Goal: Task Accomplishment & Management: Use online tool/utility

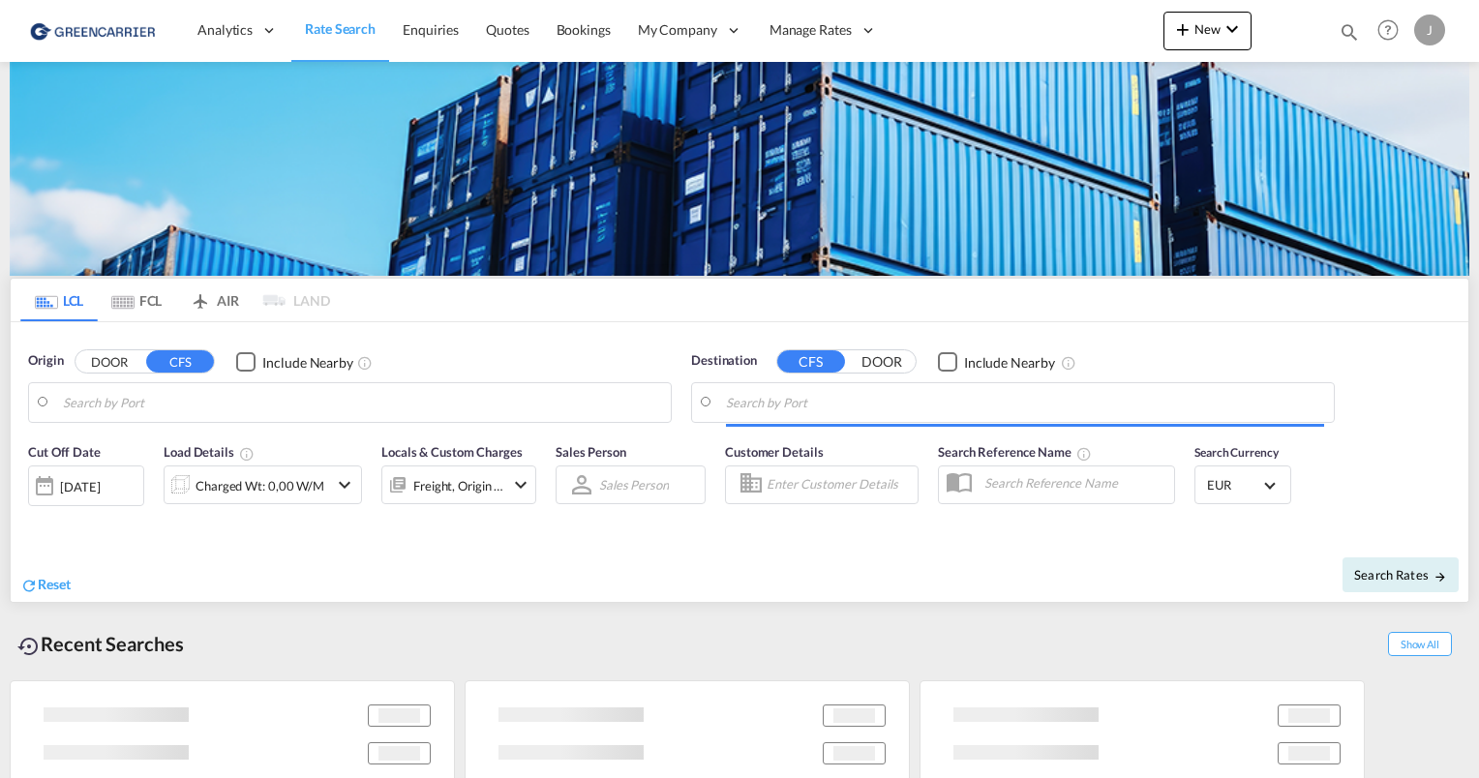
type input "[GEOGRAPHIC_DATA], [GEOGRAPHIC_DATA]"
type input "[GEOGRAPHIC_DATA], SH, CNSHA"
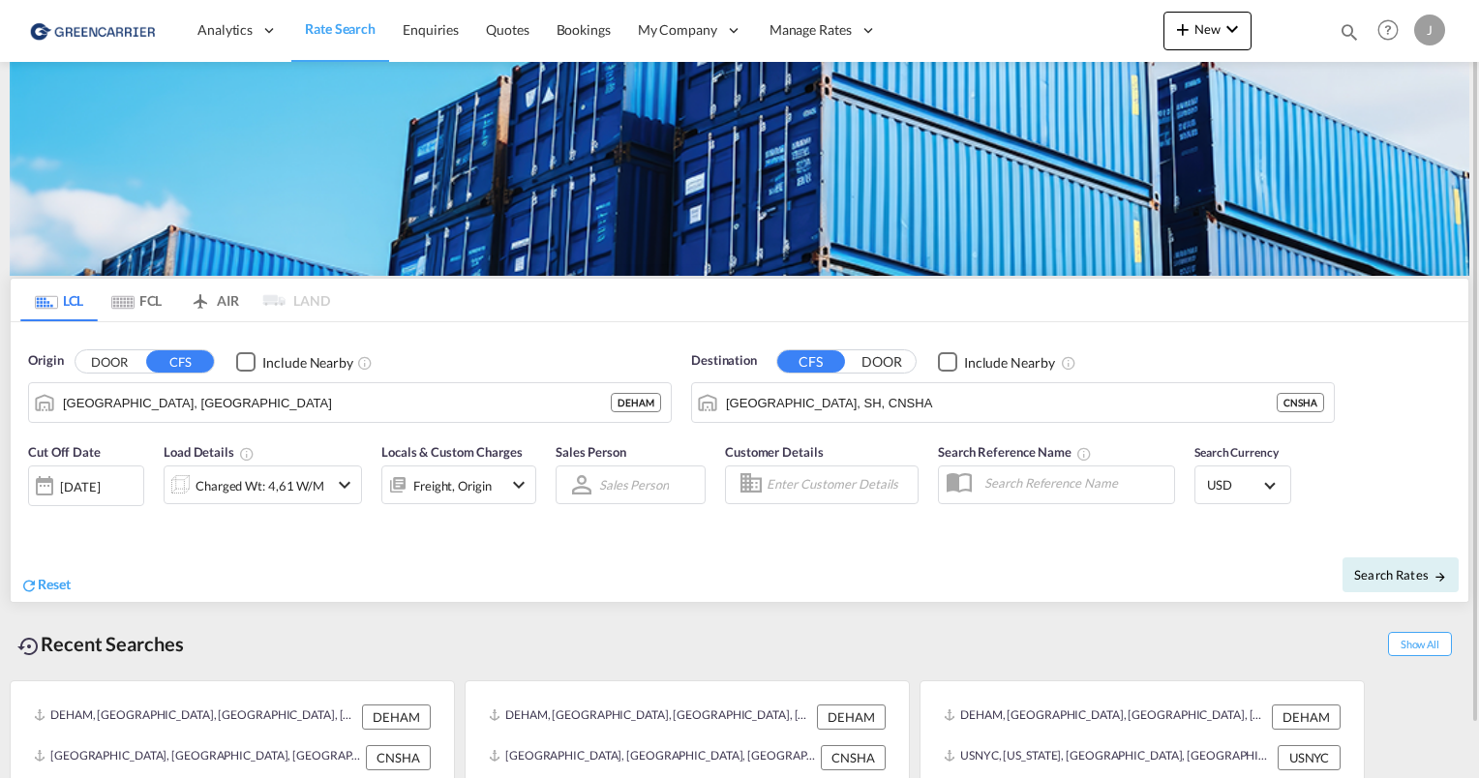
click at [1425, 28] on div "J" at bounding box center [1429, 30] width 31 height 31
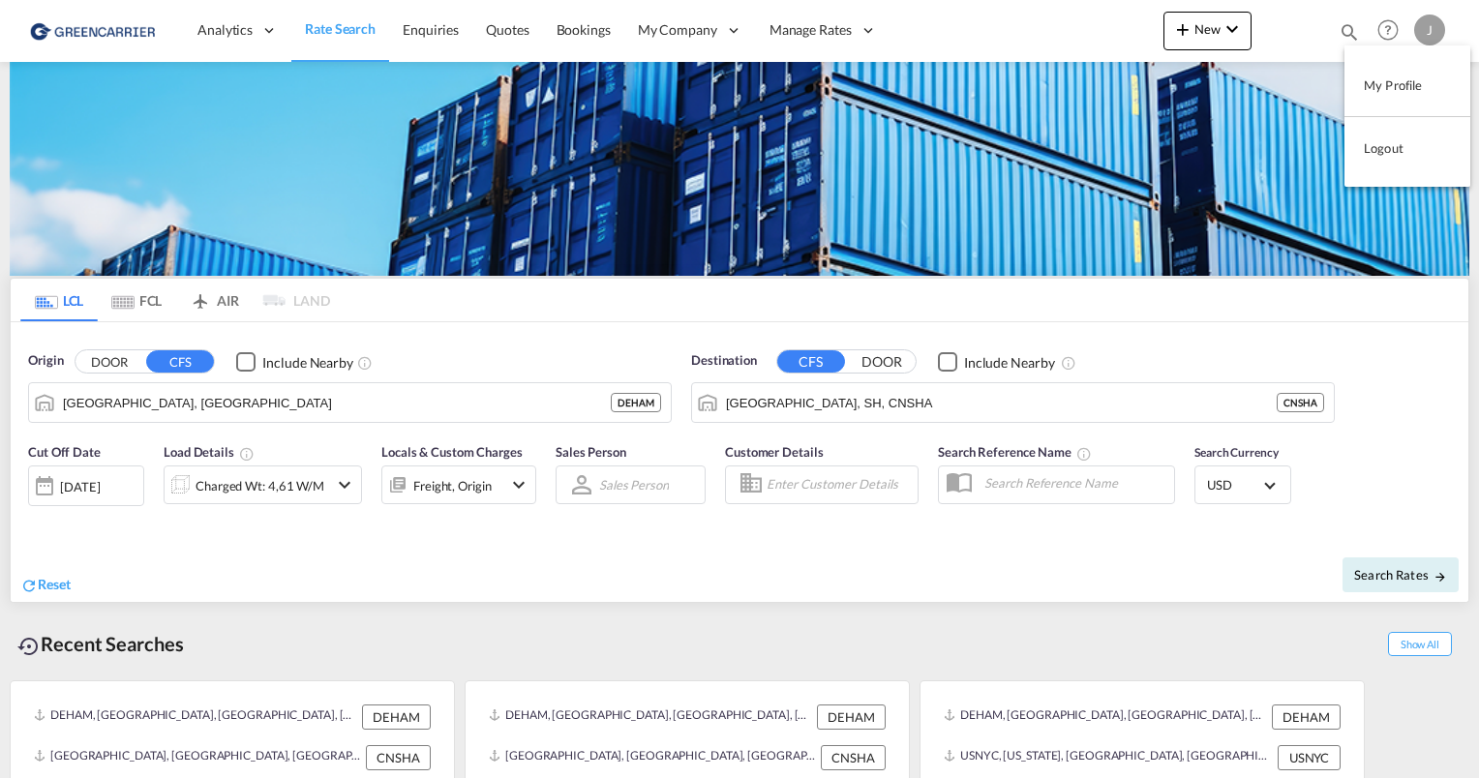
click at [1382, 152] on button "Logout" at bounding box center [1407, 148] width 126 height 39
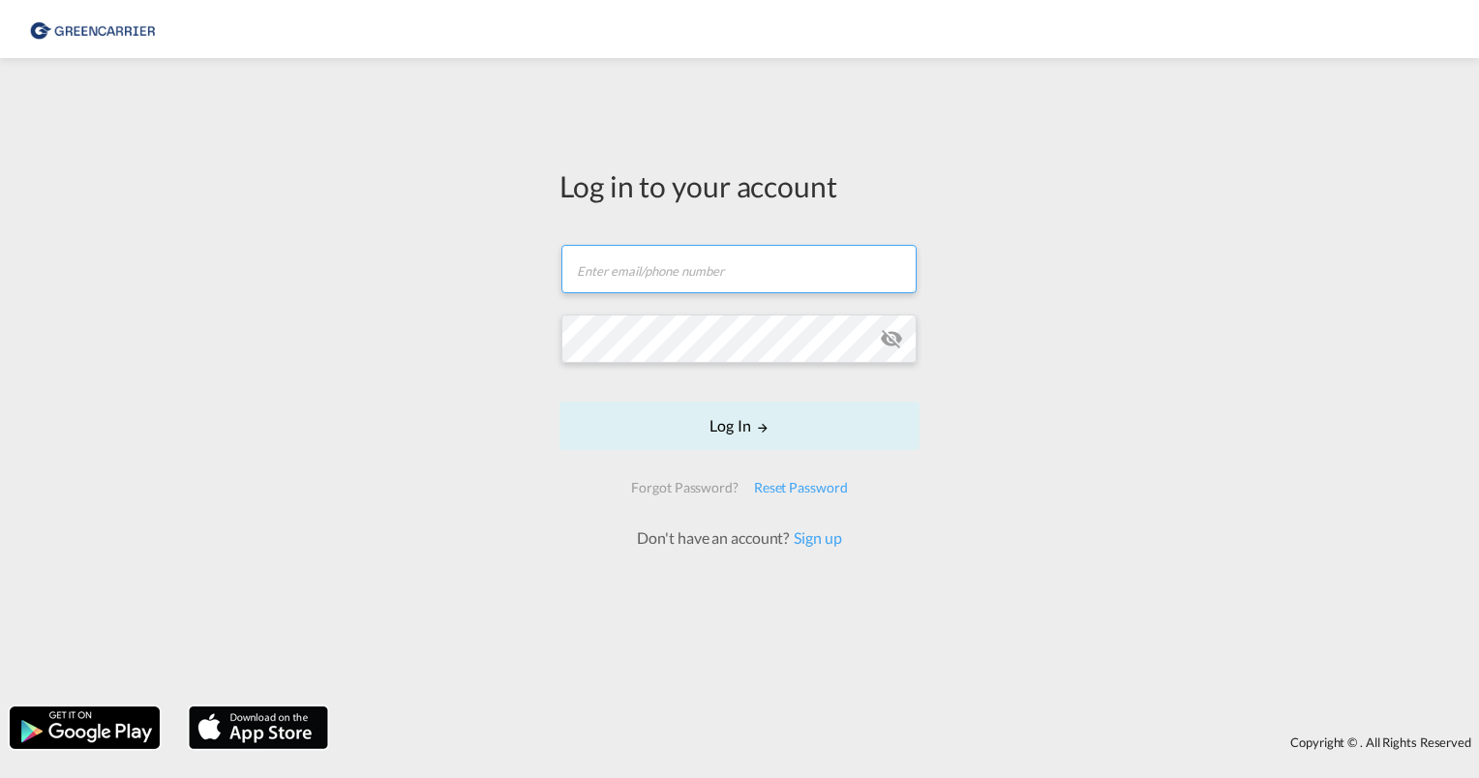
type input "[PERSON_NAME][EMAIL_ADDRESS][PERSON_NAME][DOMAIN_NAME]"
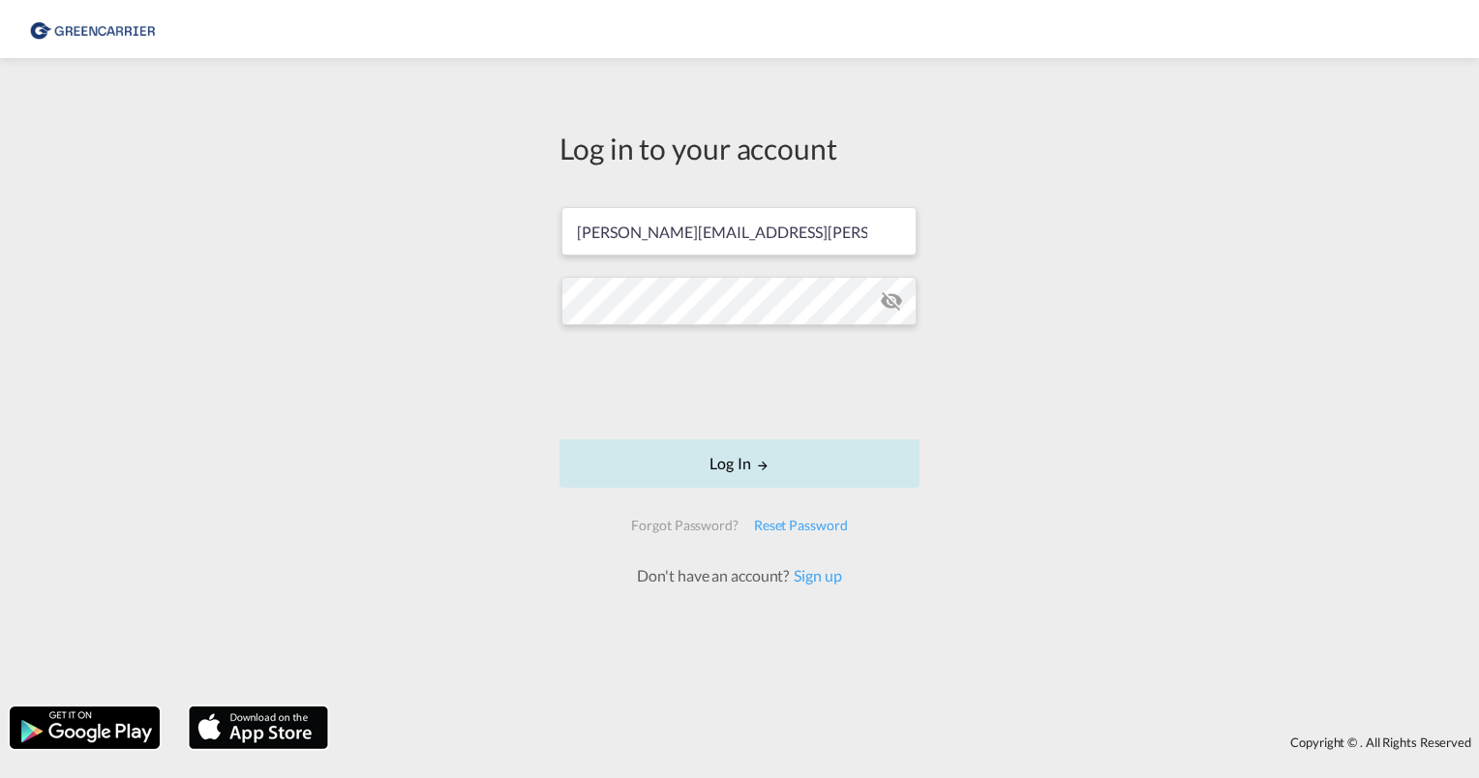
click at [778, 468] on button "Log In" at bounding box center [739, 463] width 360 height 48
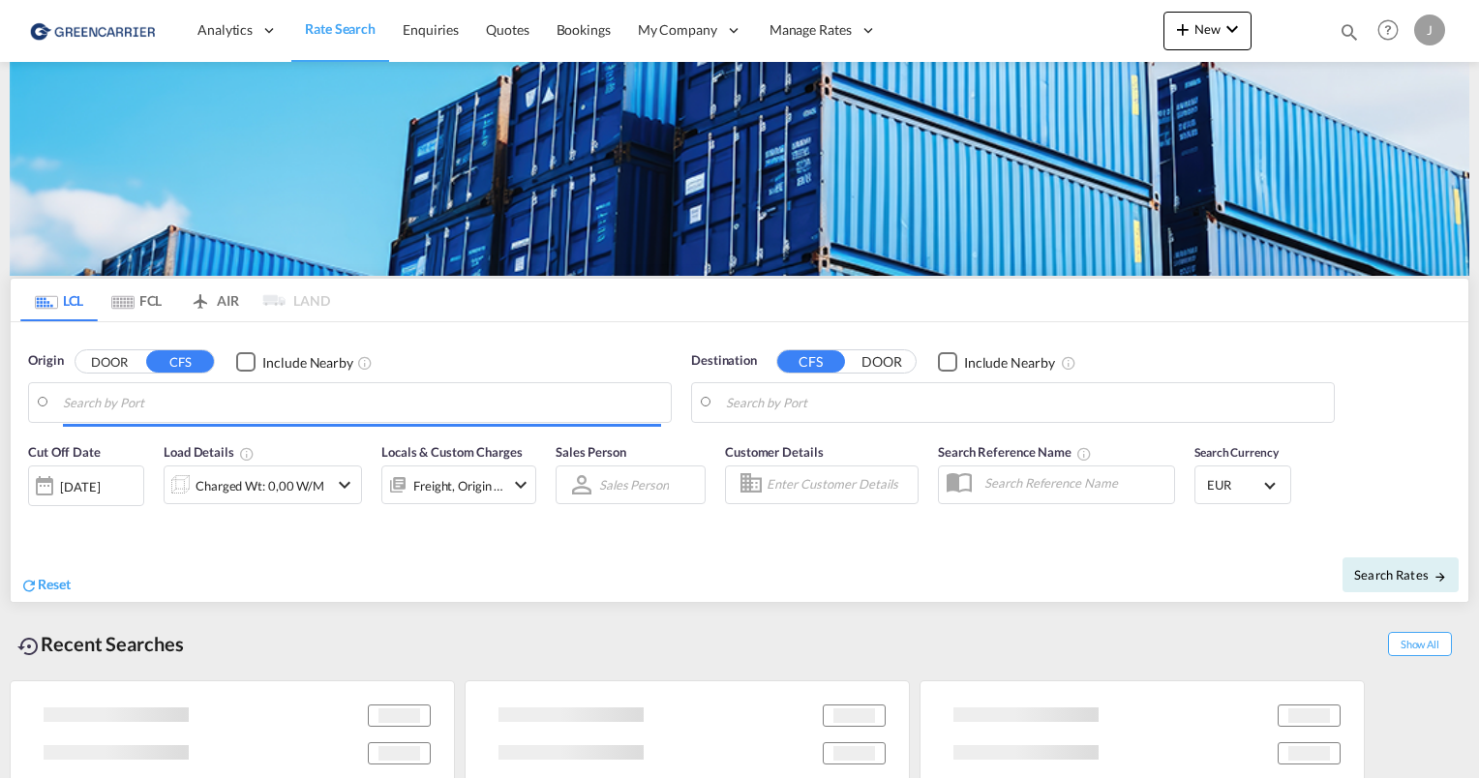
type input "[GEOGRAPHIC_DATA], [GEOGRAPHIC_DATA]"
type input "[GEOGRAPHIC_DATA], SH, CNSHA"
